Goal: Task Accomplishment & Management: Manage account settings

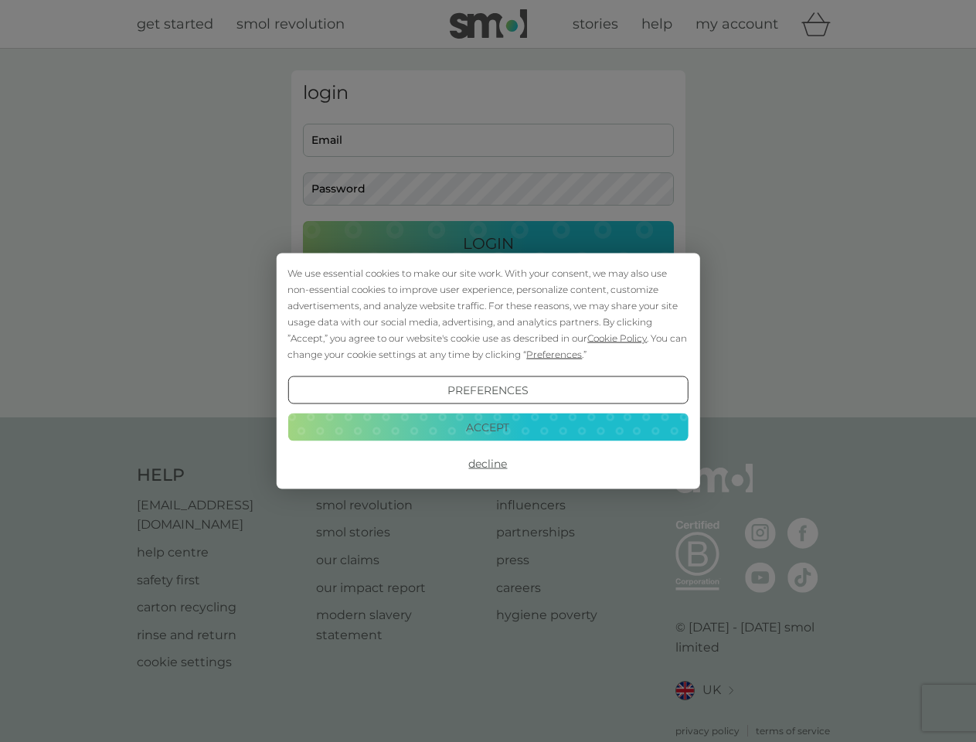
click at [618, 338] on span "Cookie Policy" at bounding box center [618, 338] width 60 height 12
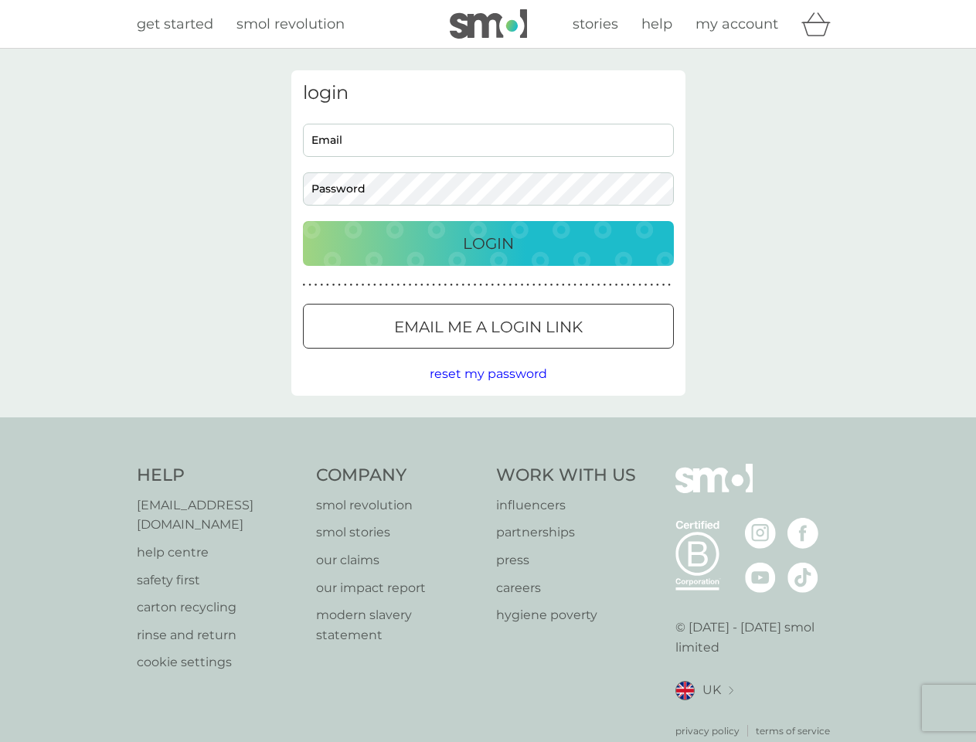
click at [553, 354] on div "login Email Password Login ● ● ● ● ● ● ● ● ● ● ● ● ● ● ● ● ● ● ● ● ● ● ● ● ● ● …" at bounding box center [488, 232] width 394 height 325
click at [488, 390] on div "login Email Password Login ● ● ● ● ● ● ● ● ● ● ● ● ● ● ● ● ● ● ● ● ● ● ● ● ● ● …" at bounding box center [488, 232] width 394 height 325
click at [488, 464] on div "Help [EMAIL_ADDRESS][DOMAIN_NAME] help centre safety first carton recycling rin…" at bounding box center [488, 601] width 703 height 274
click at [488, 427] on div "Help [EMAIL_ADDRESS][DOMAIN_NAME] help centre safety first carton recycling rin…" at bounding box center [488, 600] width 976 height 367
